Goal: Task Accomplishment & Management: Manage account settings

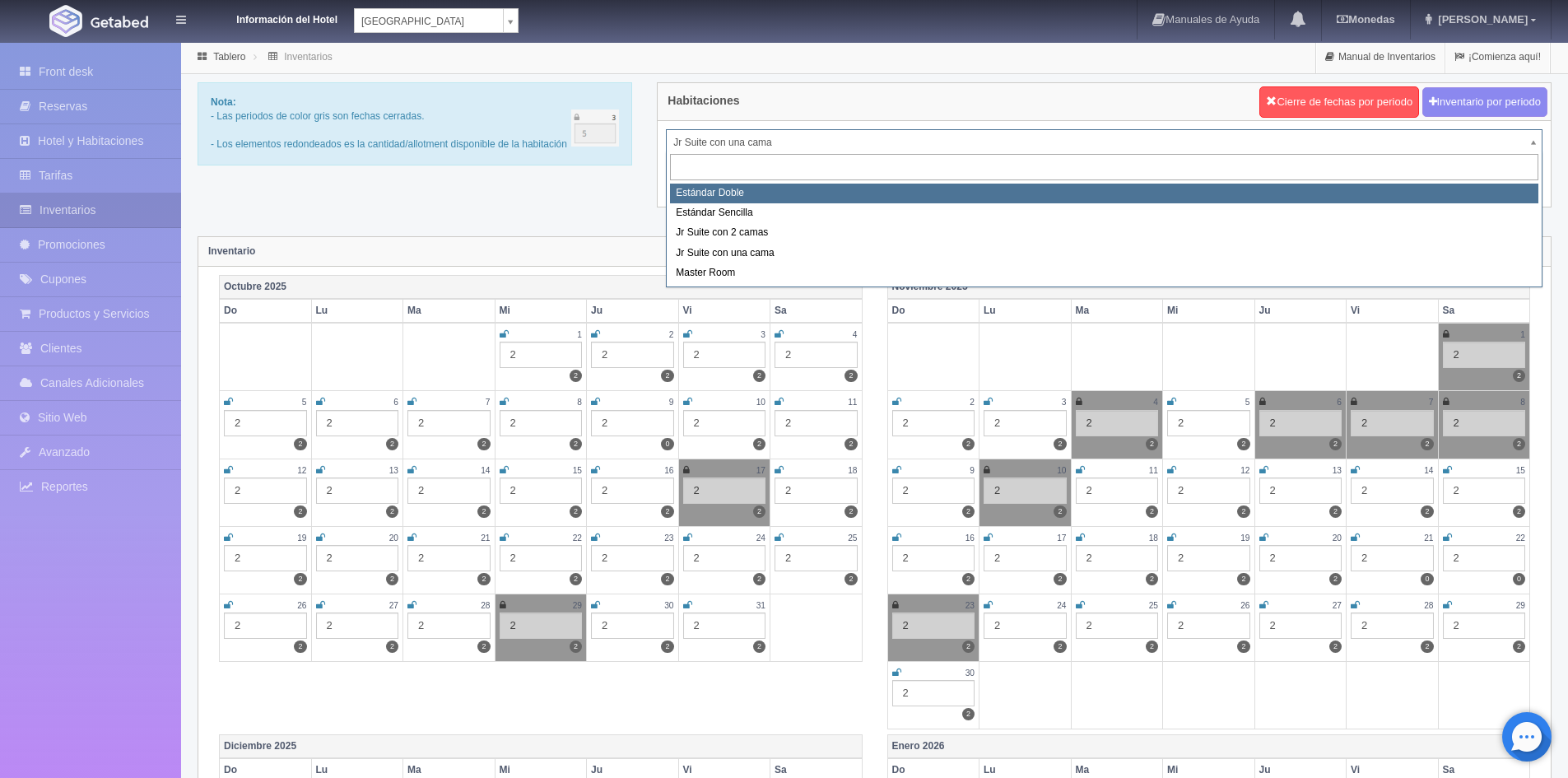
select select "487"
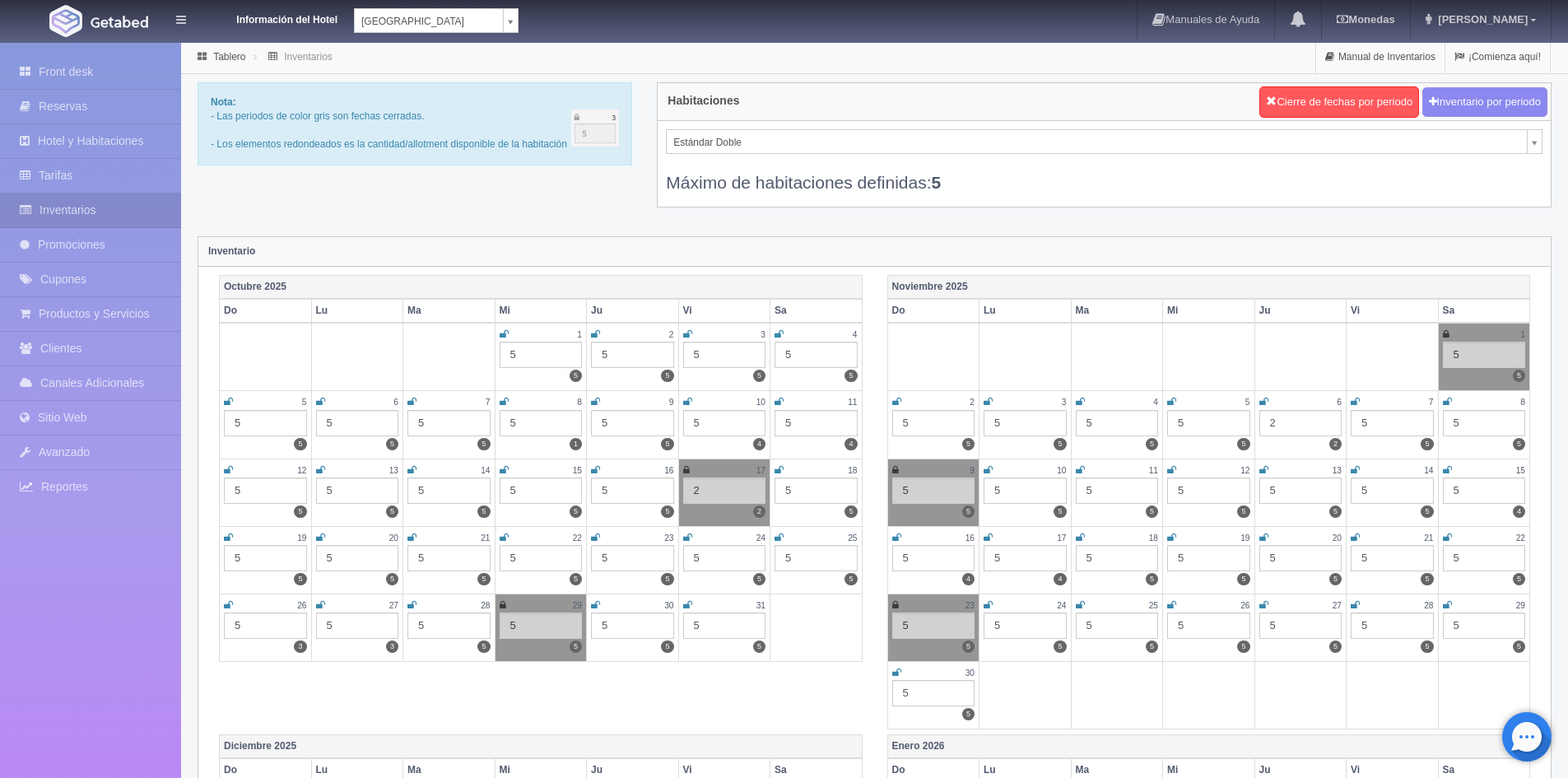
click at [591, 601] on icon at bounding box center [595, 605] width 9 height 10
click at [687, 608] on icon at bounding box center [688, 605] width 9 height 10
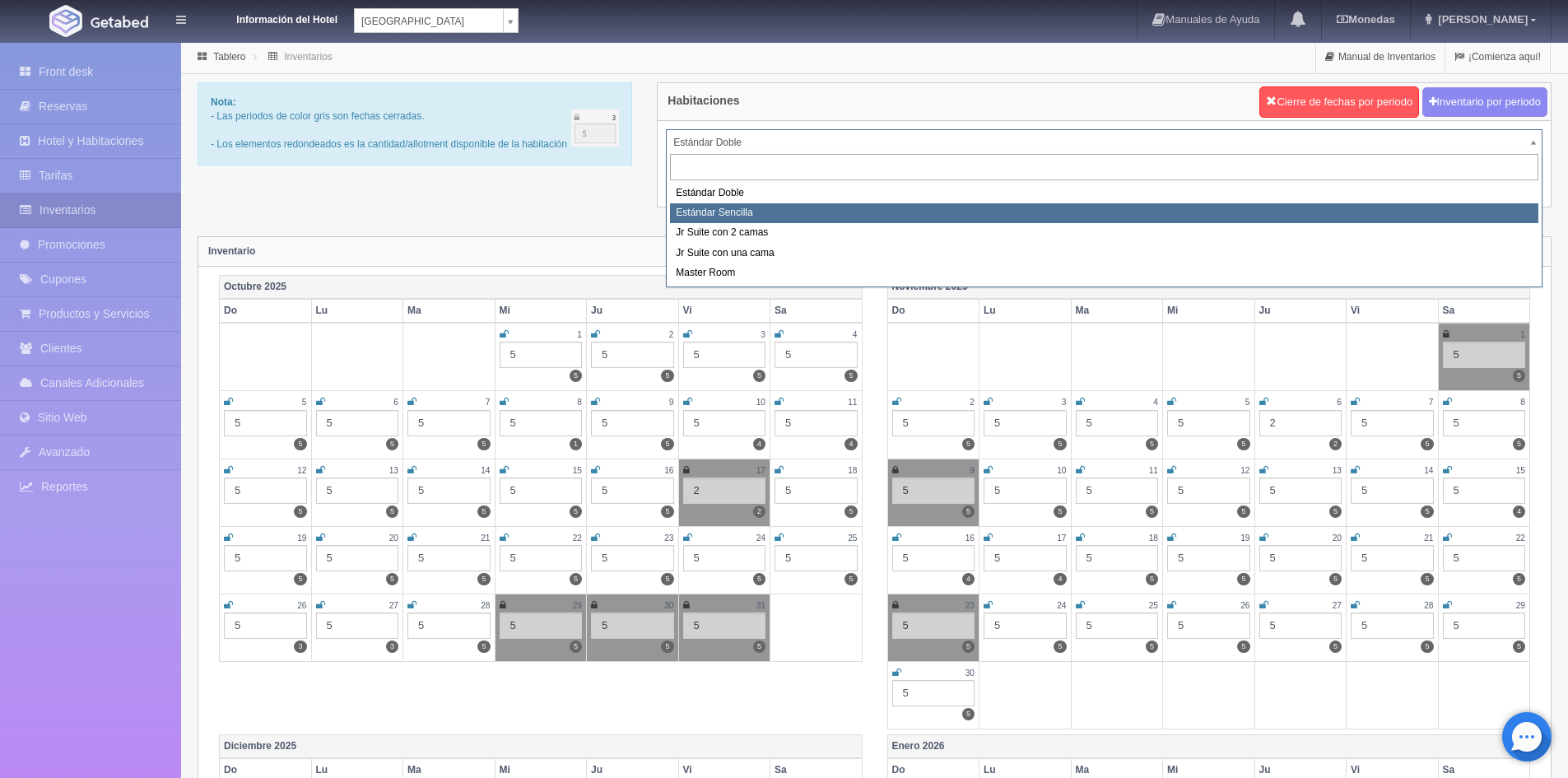
select select "488"
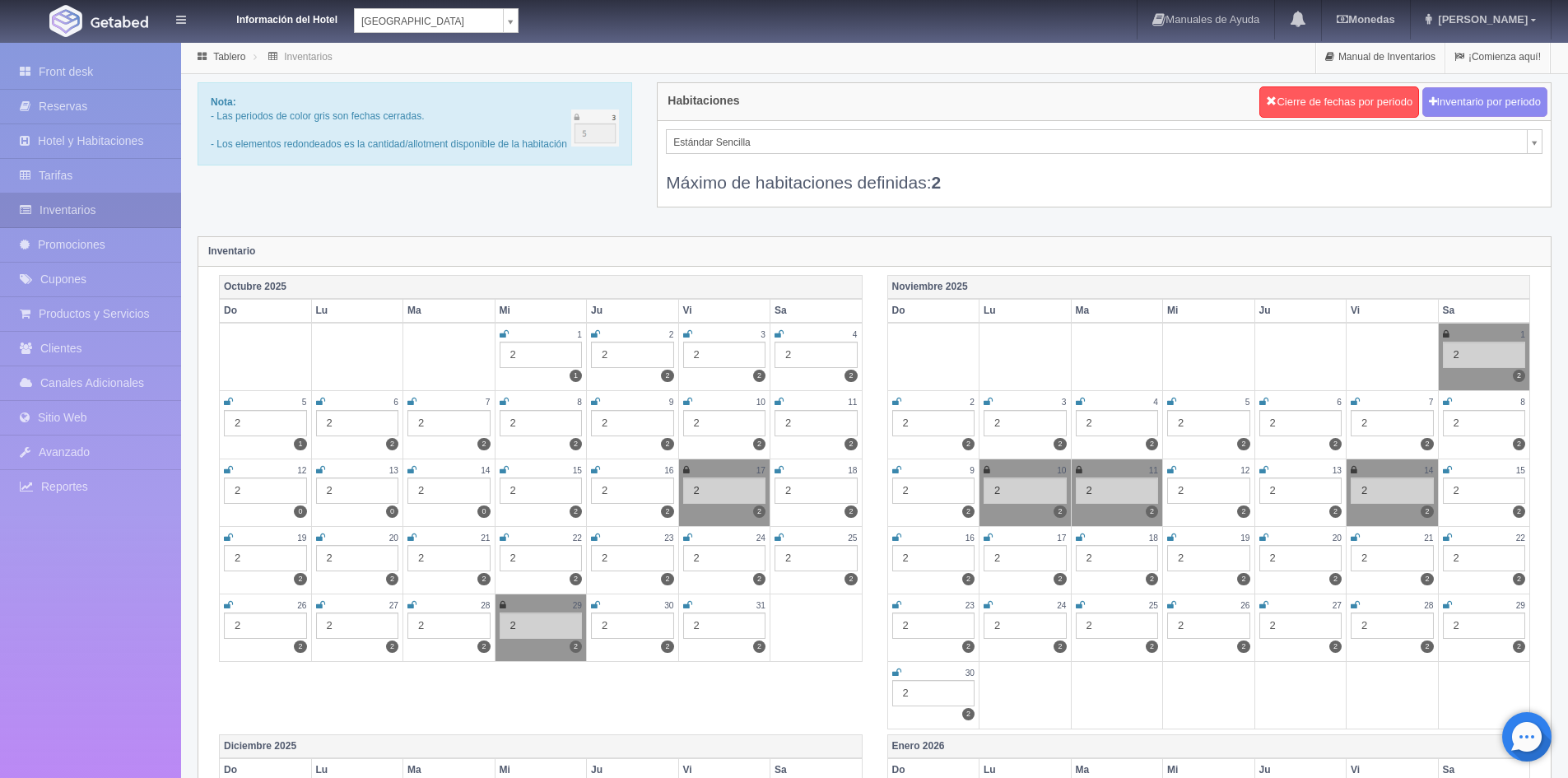
click at [593, 603] on icon at bounding box center [595, 605] width 9 height 10
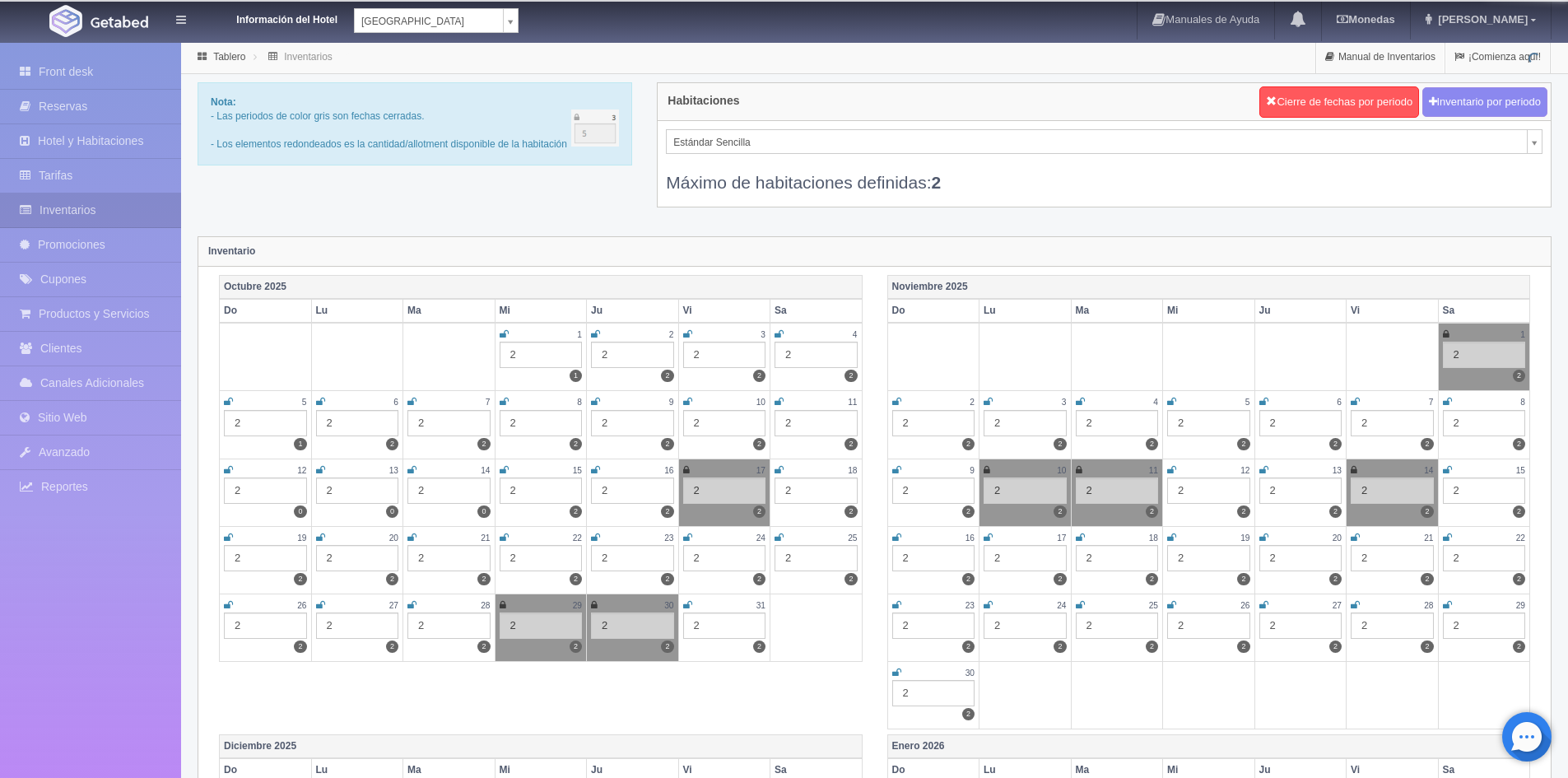
click at [688, 602] on icon at bounding box center [688, 605] width 9 height 10
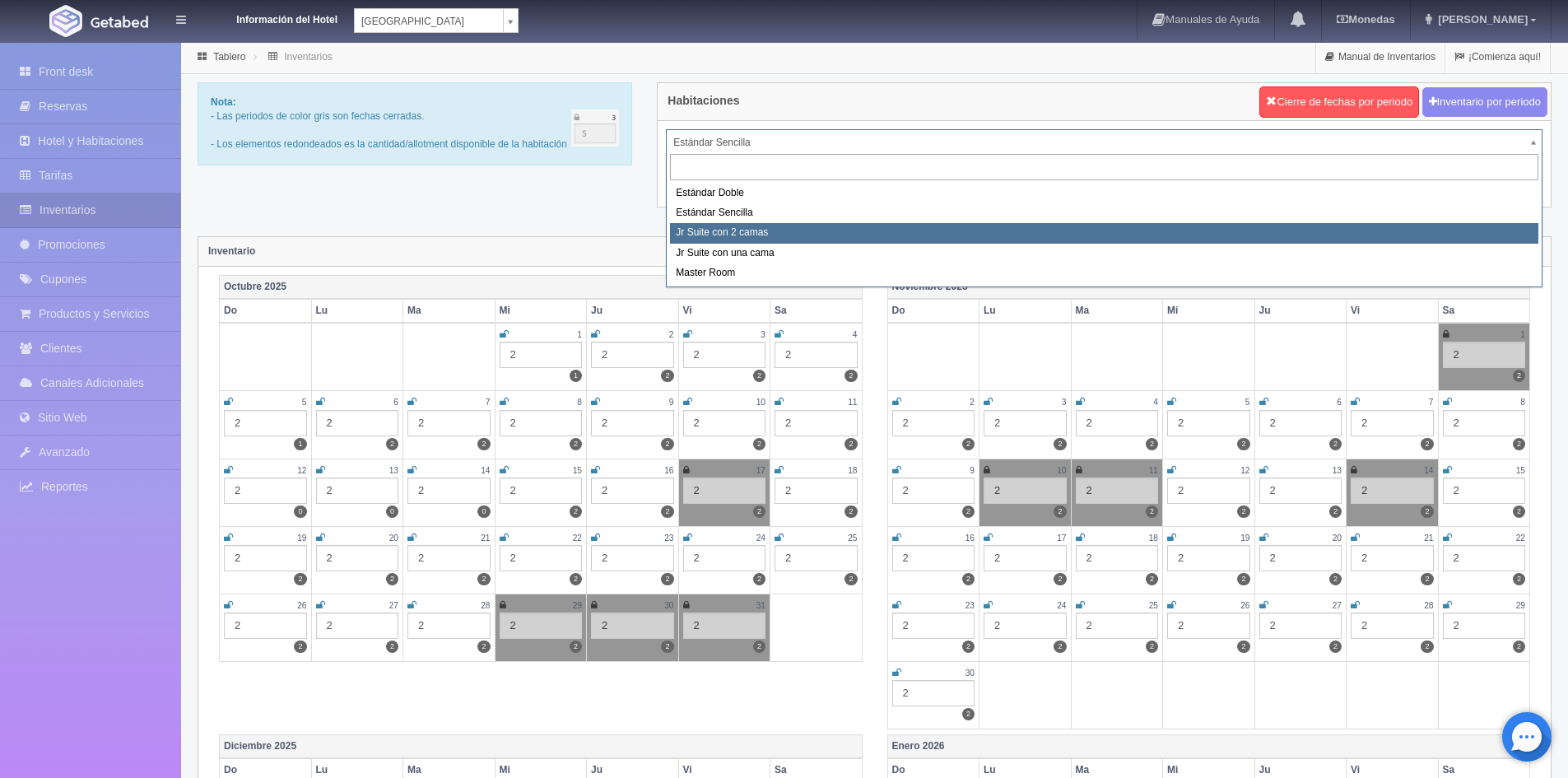
select select "489"
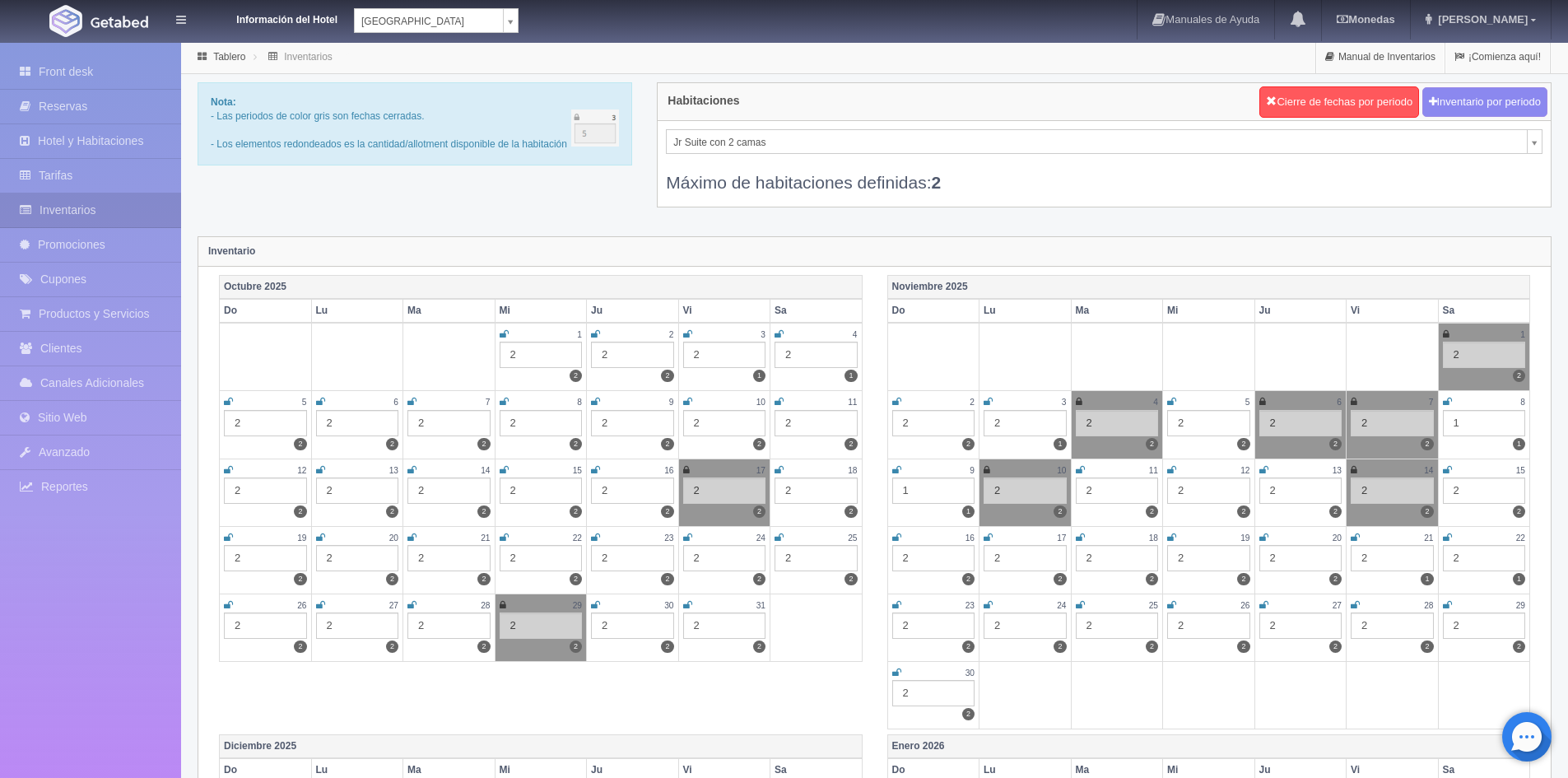
click at [582, 605] on td "29 2 2" at bounding box center [541, 627] width 93 height 68
click at [595, 604] on icon at bounding box center [595, 605] width 9 height 10
click at [685, 604] on icon at bounding box center [688, 605] width 9 height 10
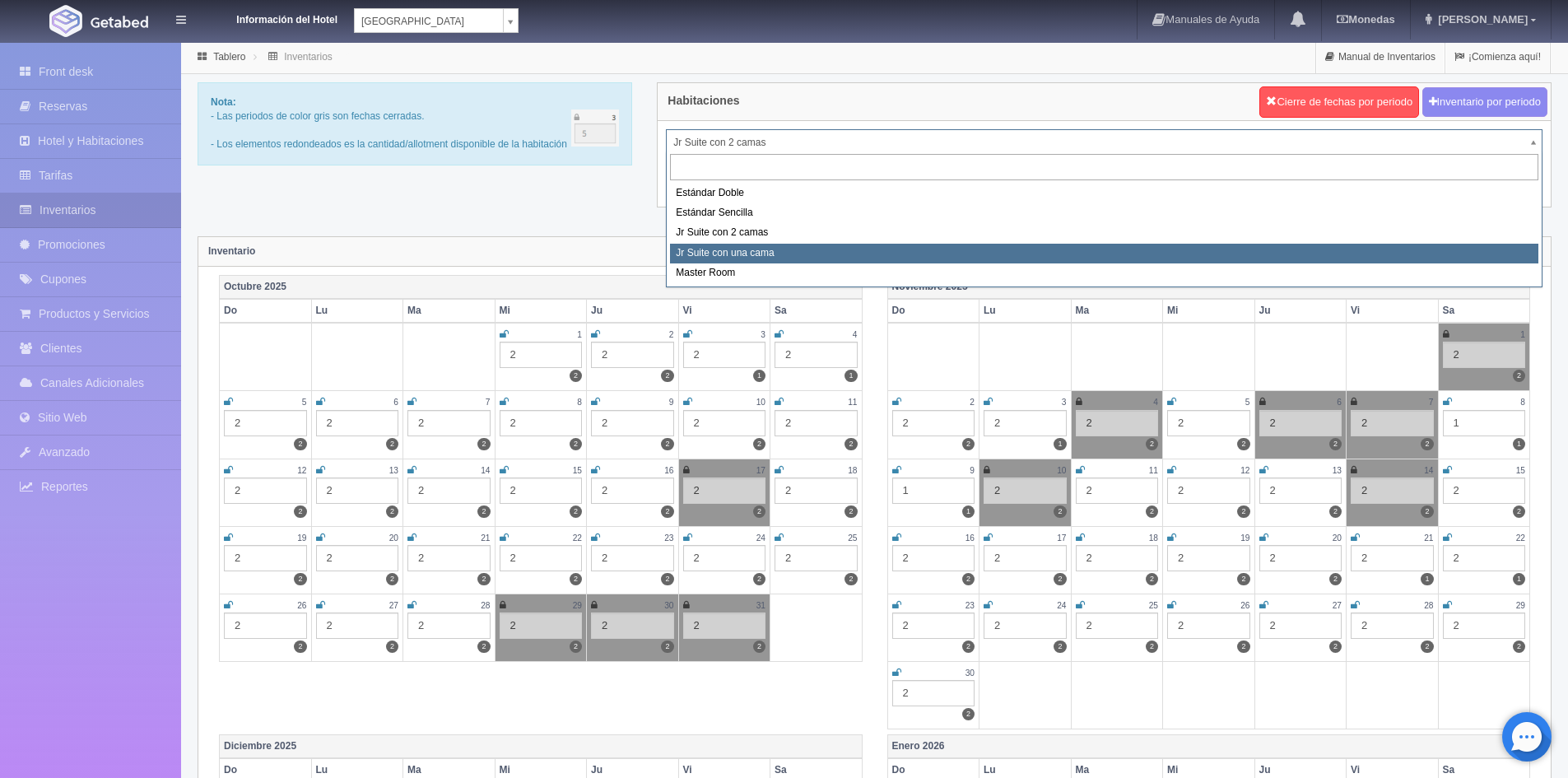
select select "490"
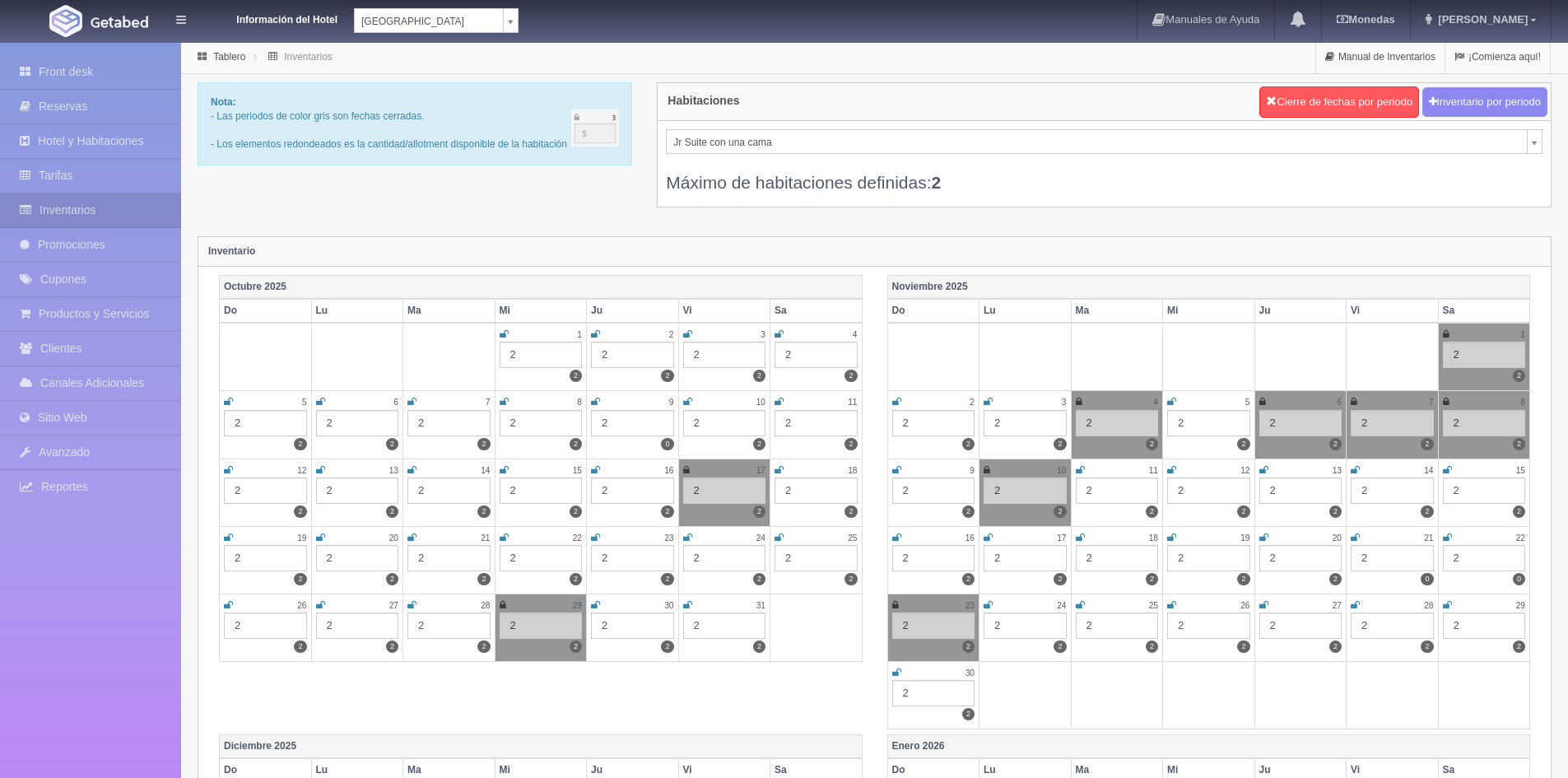
click at [599, 605] on icon at bounding box center [595, 605] width 9 height 10
click at [688, 604] on icon at bounding box center [688, 605] width 9 height 10
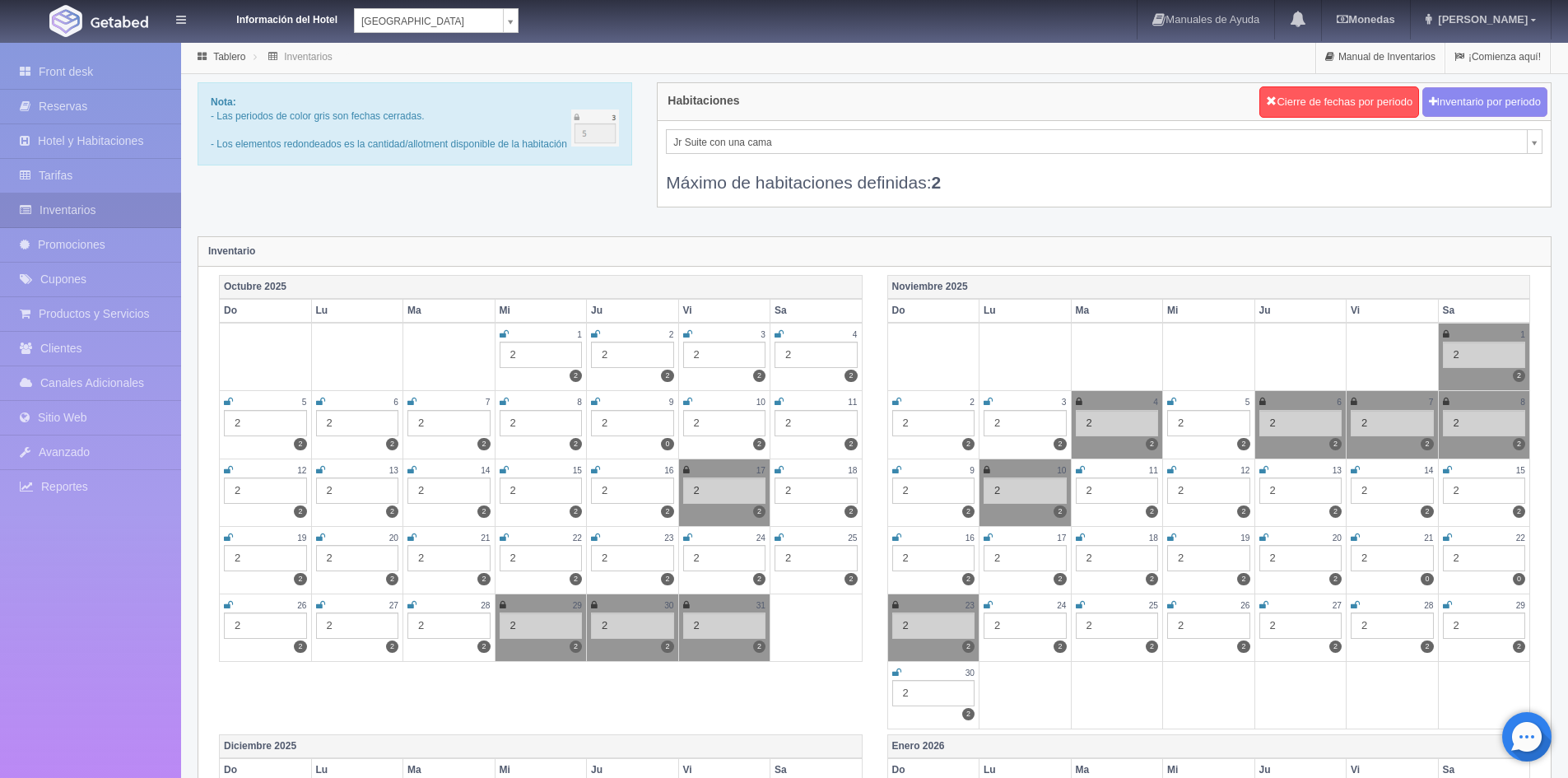
drag, startPoint x: 727, startPoint y: 133, endPoint x: 717, endPoint y: 152, distance: 21.5
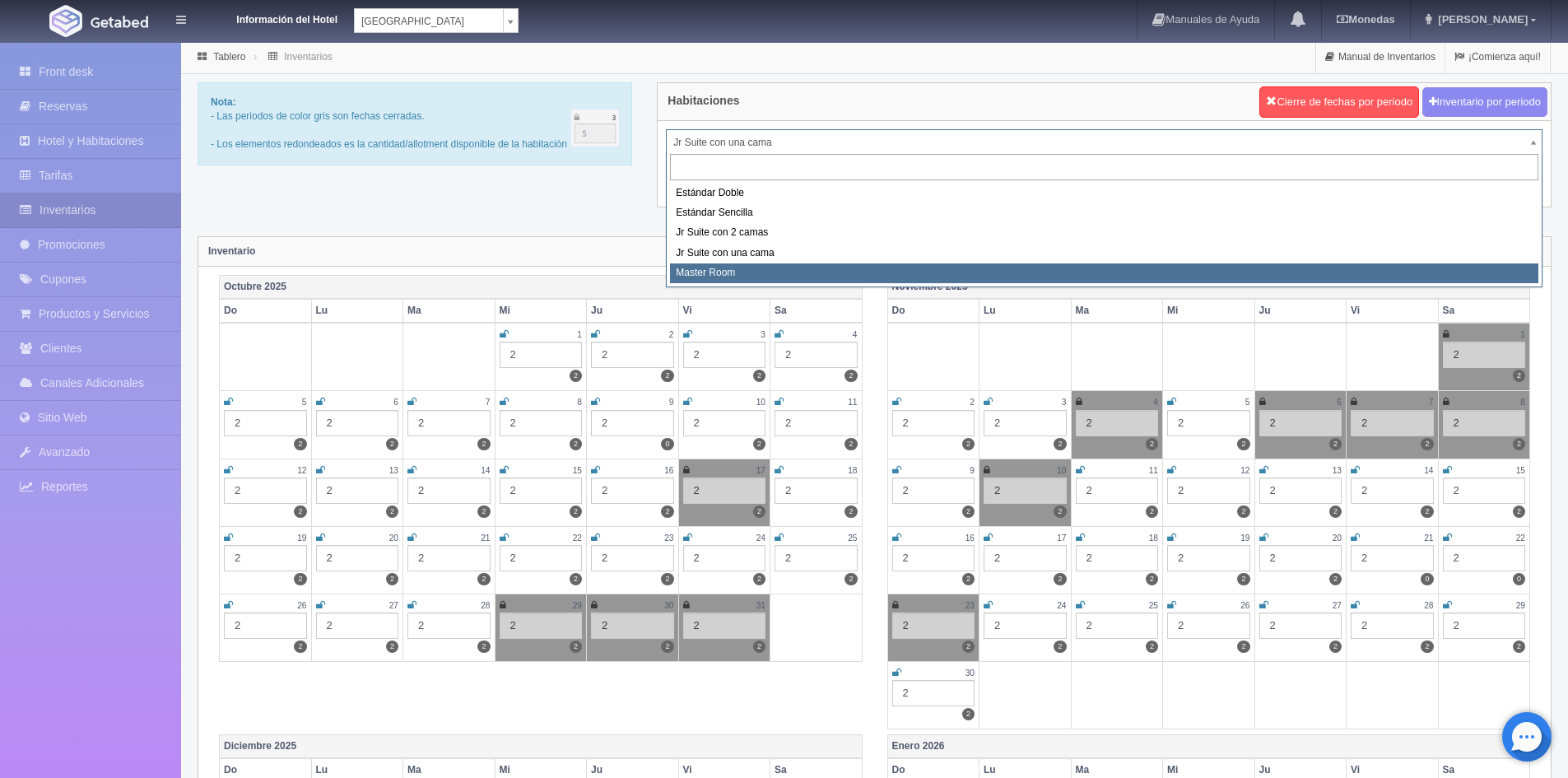
select select "492"
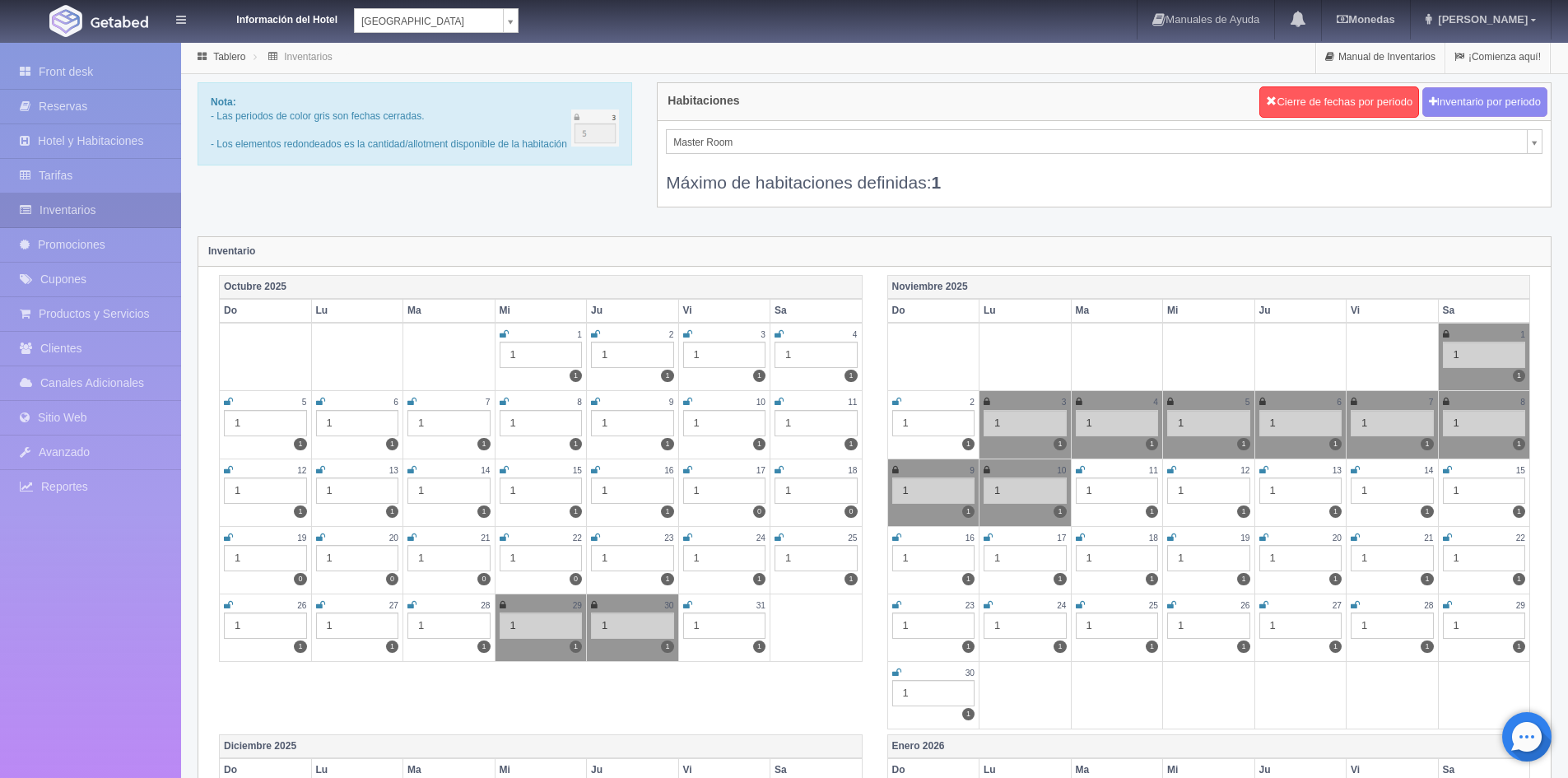
click at [687, 601] on icon at bounding box center [688, 605] width 9 height 10
click at [686, 607] on icon at bounding box center [688, 605] width 9 height 10
click at [691, 604] on icon at bounding box center [688, 605] width 9 height 10
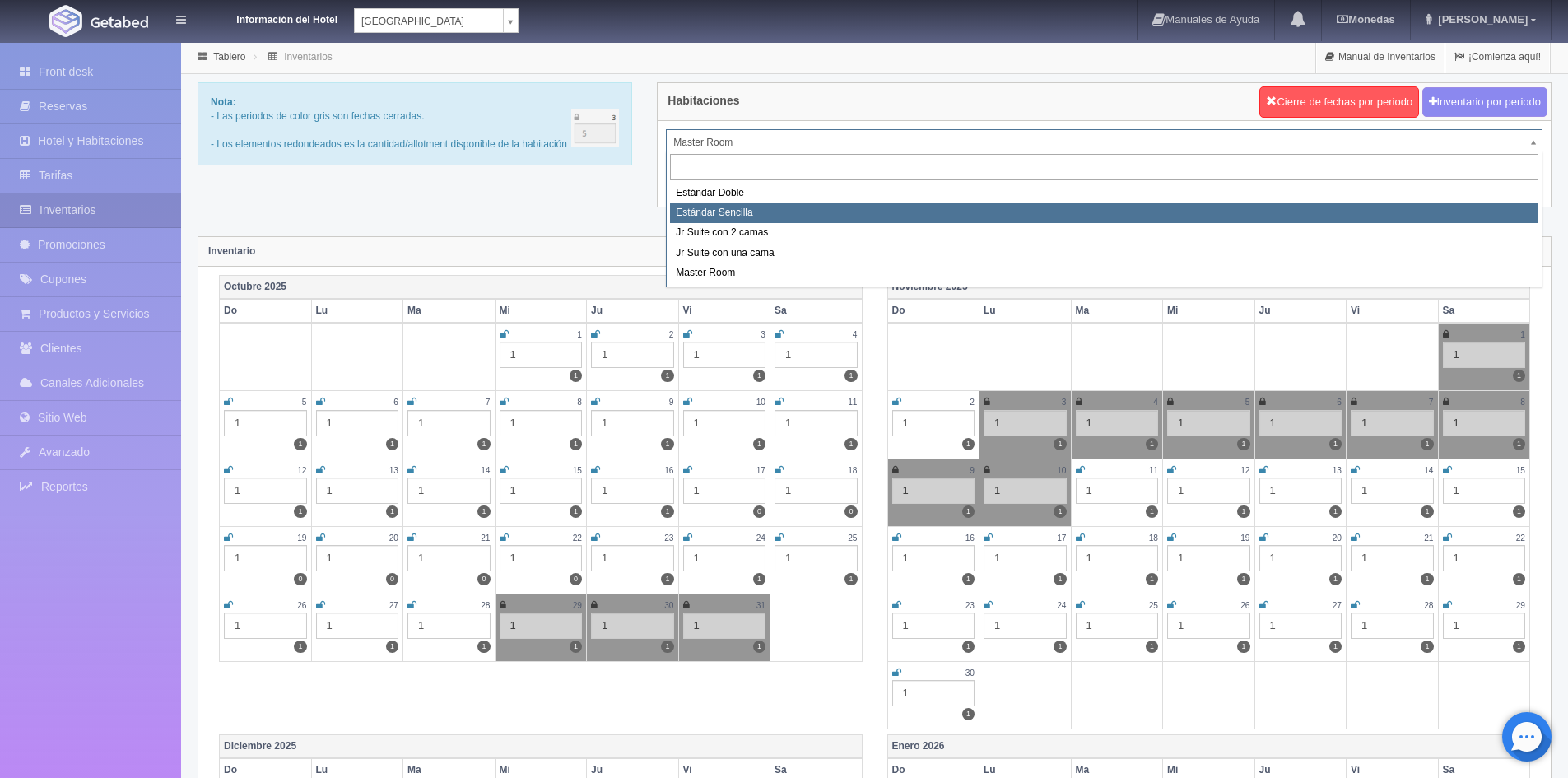
select select "487"
